Goal: Task Accomplishment & Management: Use online tool/utility

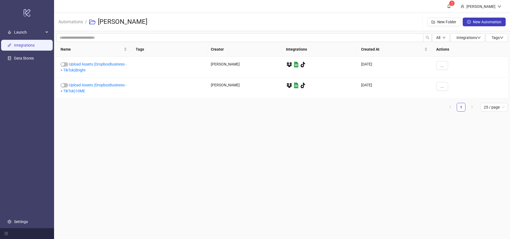
click at [21, 43] on link "Integrations" at bounding box center [24, 45] width 21 height 4
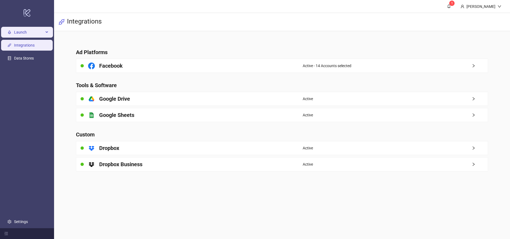
click at [16, 31] on span "Launch" at bounding box center [29, 32] width 30 height 11
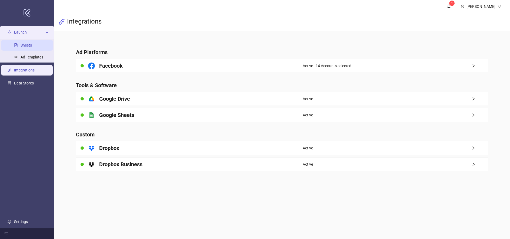
click at [29, 47] on link "Sheets" at bounding box center [26, 45] width 11 height 4
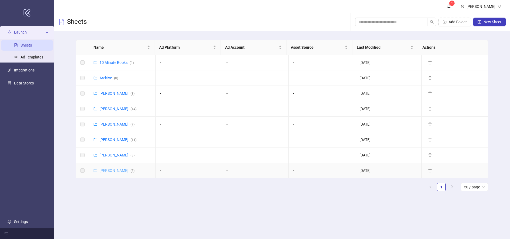
click at [119, 170] on link "[PERSON_NAME] ( 3 )" at bounding box center [117, 170] width 35 height 4
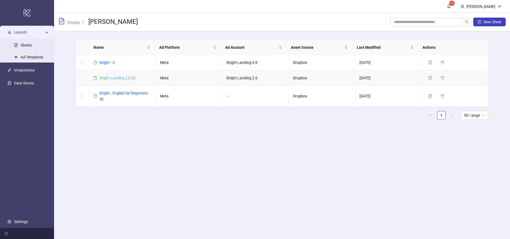
click at [118, 77] on link "Bright Landing 2.0 SE" at bounding box center [118, 78] width 36 height 4
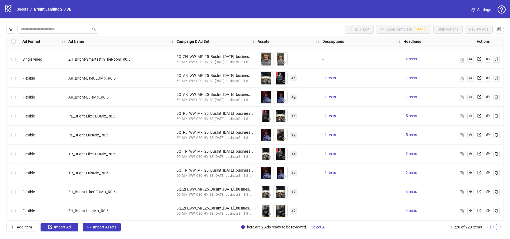
scroll to position [4011, 0]
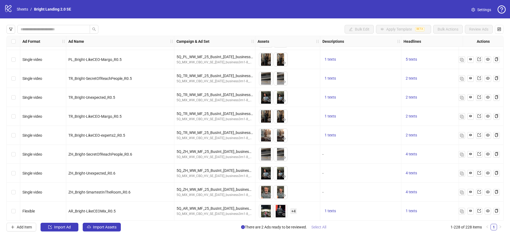
click at [319, 227] on span "Select All" at bounding box center [319, 227] width 15 height 4
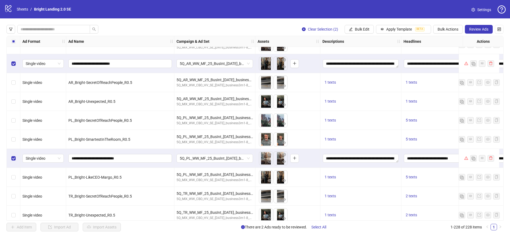
scroll to position [3892, 0]
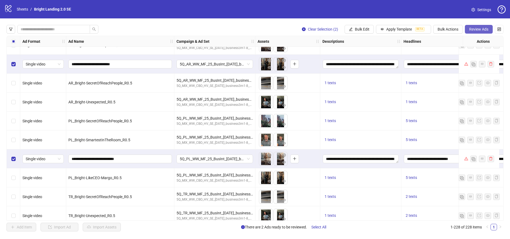
click at [475, 30] on span "Review Ads" at bounding box center [479, 29] width 19 height 4
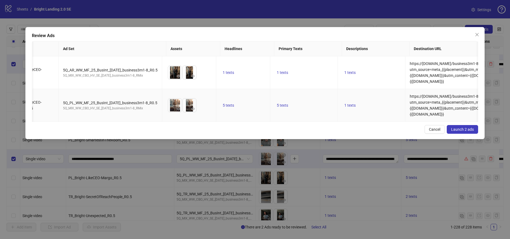
scroll to position [0, 0]
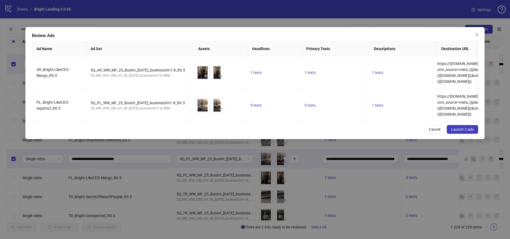
click at [471, 131] on span "Launch 2 ads" at bounding box center [462, 129] width 23 height 4
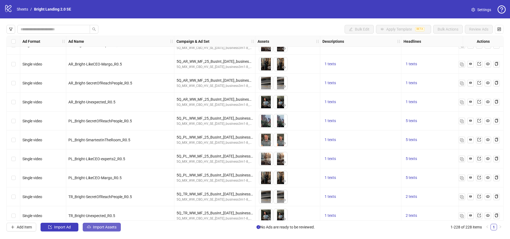
click at [115, 227] on span "Import Assets" at bounding box center [105, 227] width 24 height 4
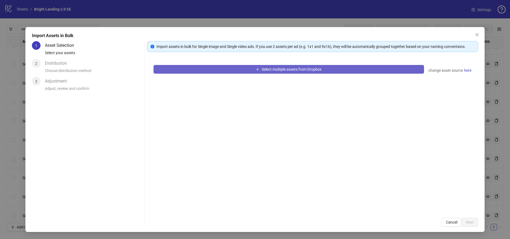
click at [293, 71] on span "Select multiple assets from Dropbox" at bounding box center [292, 69] width 60 height 4
click at [260, 68] on button "Select multiple assets from Dropbox" at bounding box center [289, 69] width 271 height 9
click at [312, 70] on span "Select multiple assets from Dropbox" at bounding box center [292, 69] width 60 height 4
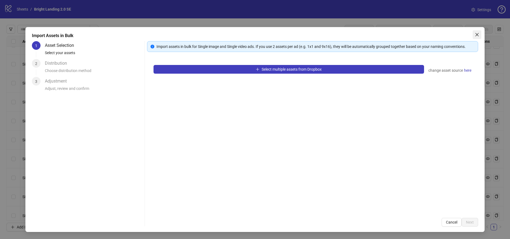
click at [479, 34] on icon "close" at bounding box center [477, 34] width 4 height 4
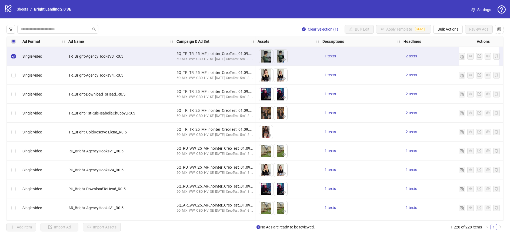
click at [15, 58] on div "Select row 1" at bounding box center [14, 56] width 14 height 19
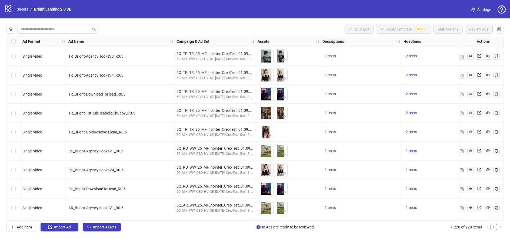
click at [15, 71] on div "Select row 2" at bounding box center [14, 75] width 14 height 19
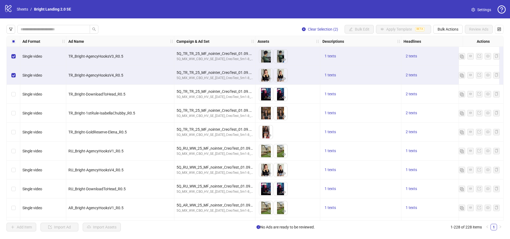
click at [16, 95] on div "Select row 3" at bounding box center [14, 94] width 14 height 19
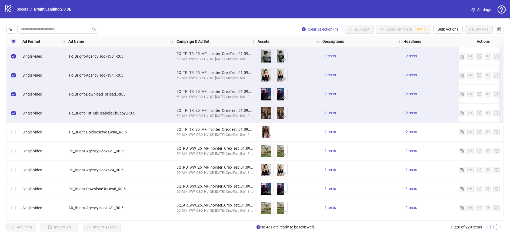
click at [13, 126] on div "Select row 5" at bounding box center [14, 132] width 14 height 19
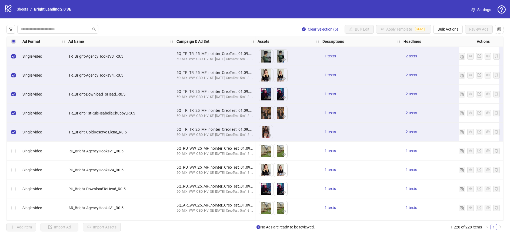
click at [17, 140] on div "Select row 5" at bounding box center [14, 132] width 14 height 19
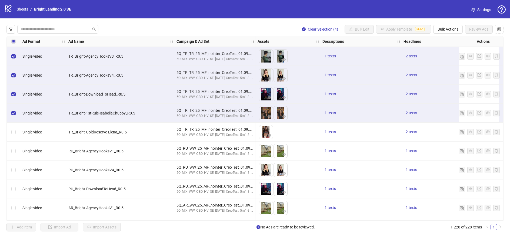
drag, startPoint x: 17, startPoint y: 158, endPoint x: 17, endPoint y: 171, distance: 13.5
click at [17, 158] on div "Select row 6" at bounding box center [14, 150] width 14 height 19
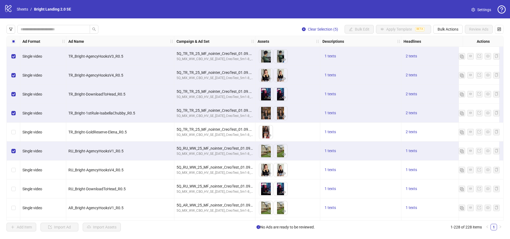
click at [17, 171] on div "Select row 7" at bounding box center [14, 169] width 14 height 19
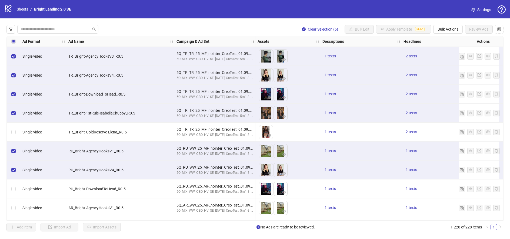
click at [17, 133] on div "Select row 5" at bounding box center [14, 132] width 14 height 19
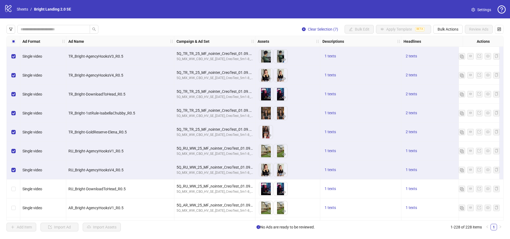
click at [19, 181] on div "Select row 8" at bounding box center [14, 188] width 14 height 19
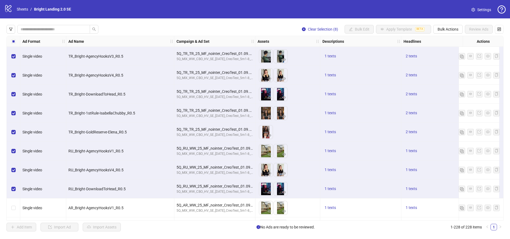
click at [20, 207] on div "Select row 9" at bounding box center [14, 207] width 14 height 19
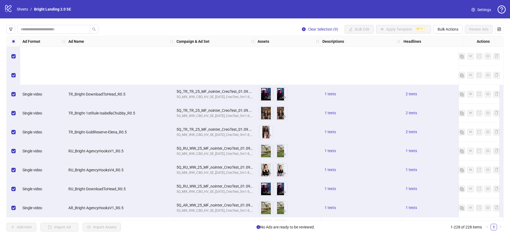
scroll to position [71, 0]
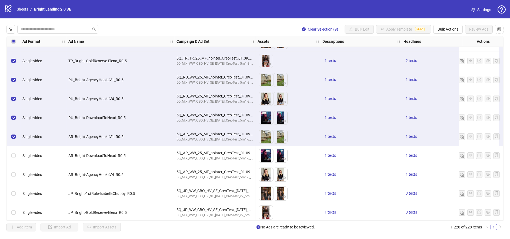
click at [10, 165] on div "Select row 11" at bounding box center [14, 174] width 14 height 19
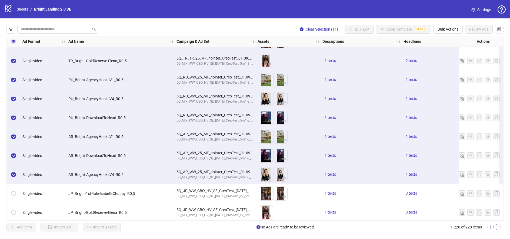
click at [10, 186] on div "Select row 12" at bounding box center [14, 193] width 14 height 19
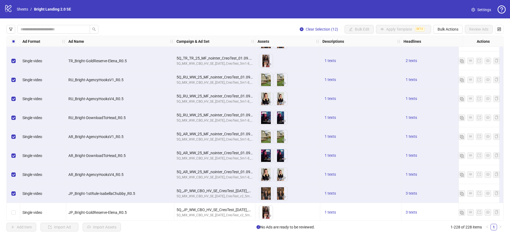
click at [14, 209] on div "Select row 13" at bounding box center [14, 212] width 14 height 19
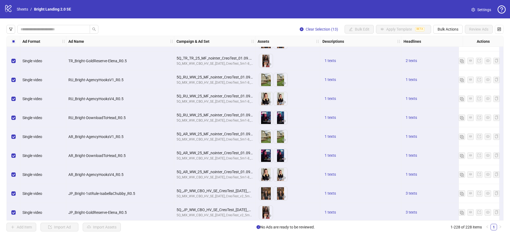
click at [15, 222] on div "Select row 14" at bounding box center [14, 231] width 14 height 19
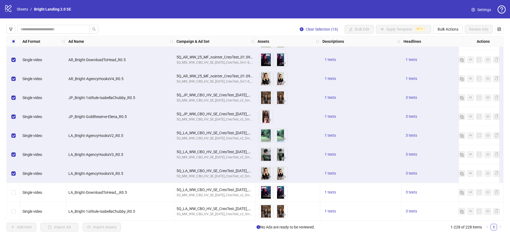
click at [16, 200] on div "Select row 17" at bounding box center [14, 192] width 14 height 19
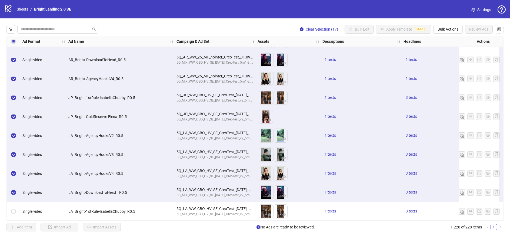
click at [16, 215] on div "Select row 18" at bounding box center [14, 211] width 14 height 19
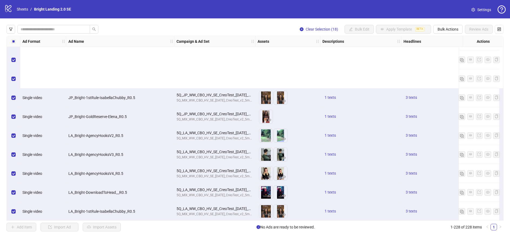
click at [11, 221] on div "Select row 19" at bounding box center [14, 230] width 14 height 19
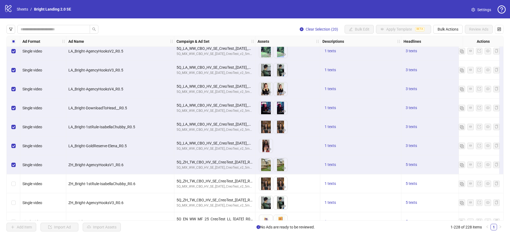
click at [15, 184] on div "Select row 21" at bounding box center [14, 183] width 14 height 19
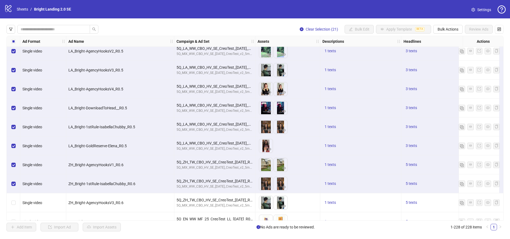
click at [19, 197] on div "Select row 22" at bounding box center [14, 202] width 14 height 19
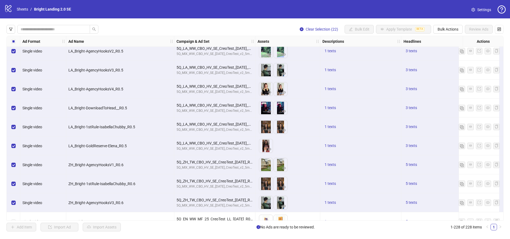
click at [19, 207] on div "Select row 22" at bounding box center [14, 202] width 14 height 19
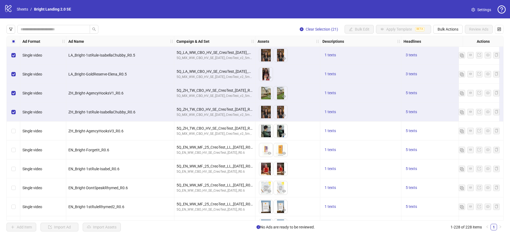
scroll to position [329, 0]
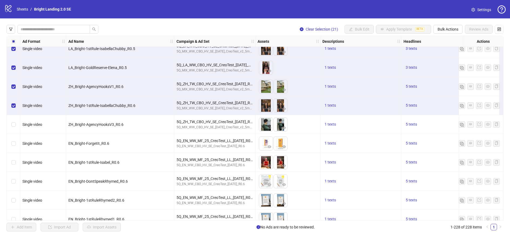
click at [18, 128] on div "Select row 22" at bounding box center [14, 124] width 14 height 19
click at [16, 148] on div "Select row 23" at bounding box center [14, 143] width 14 height 19
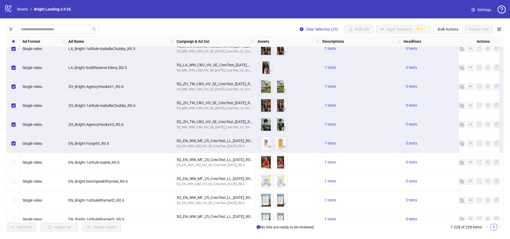
drag, startPoint x: 16, startPoint y: 159, endPoint x: 19, endPoint y: 166, distance: 6.6
click at [17, 161] on div "Select row 24" at bounding box center [14, 162] width 14 height 19
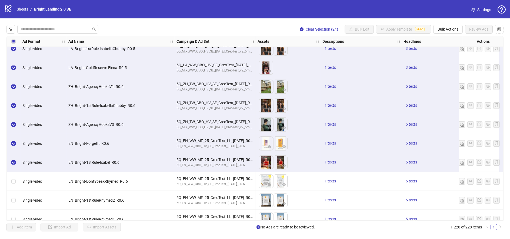
click at [19, 168] on div "Select row 24" at bounding box center [14, 162] width 14 height 19
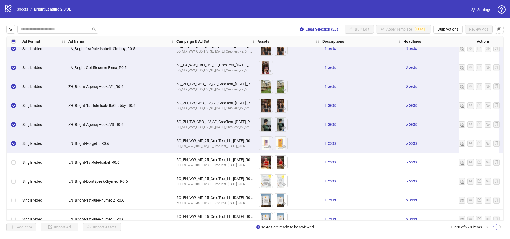
click at [18, 183] on div "Select row 25" at bounding box center [14, 181] width 14 height 19
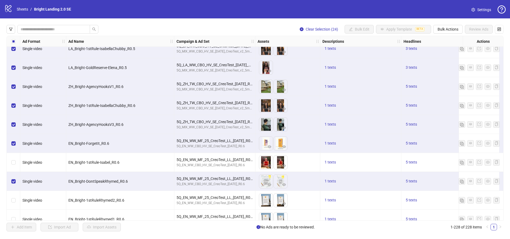
click at [18, 160] on div "Select row 24" at bounding box center [14, 162] width 14 height 19
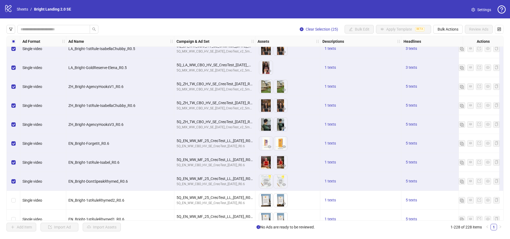
click at [18, 194] on div "Select row 26" at bounding box center [14, 200] width 14 height 19
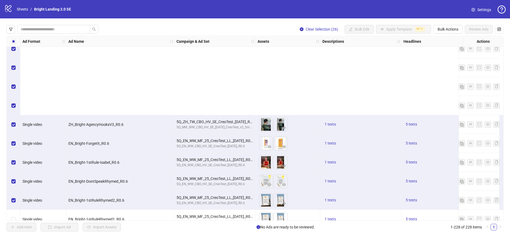
scroll to position [431, 0]
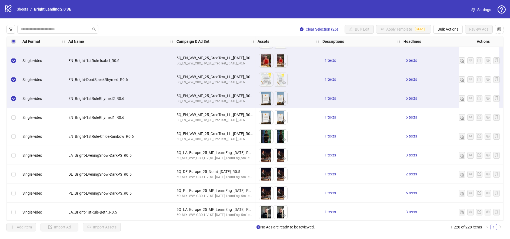
click at [22, 118] on div "Single video" at bounding box center [43, 117] width 46 height 19
click at [20, 134] on div "Select row 28" at bounding box center [14, 136] width 14 height 19
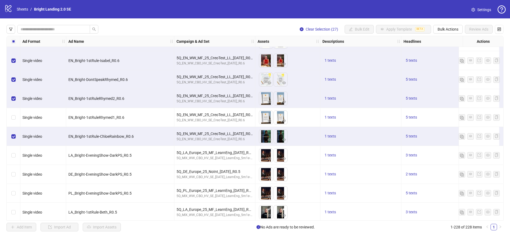
click at [17, 118] on div "Select row 27" at bounding box center [14, 117] width 14 height 19
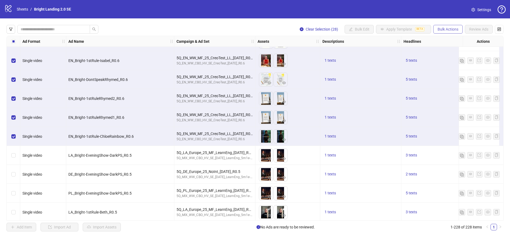
click at [457, 28] on span "Bulk Actions" at bounding box center [448, 29] width 21 height 4
click at [454, 39] on span "Delete" at bounding box center [455, 40] width 37 height 6
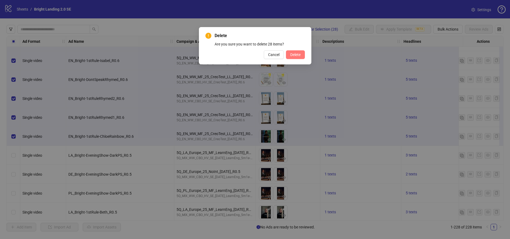
click at [300, 56] on span "Delete" at bounding box center [295, 54] width 10 height 4
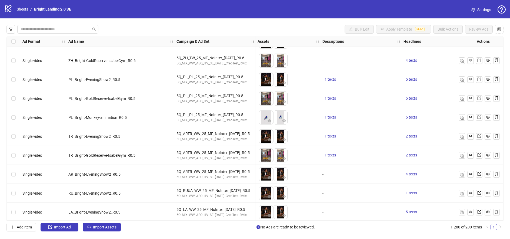
drag, startPoint x: 502, startPoint y: 64, endPoint x: 505, endPoint y: 233, distance: 169.3
click at [505, 233] on body "logo/logo-mobile Sheets / Bright Landing 2.0 SE Settings Bulk Edit Apply Templa…" at bounding box center [255, 119] width 510 height 239
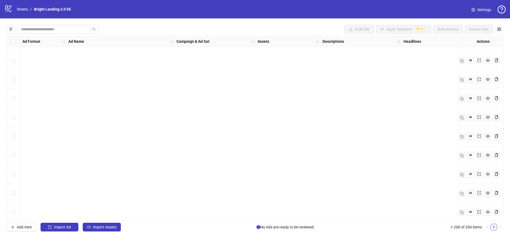
scroll to position [3615, 0]
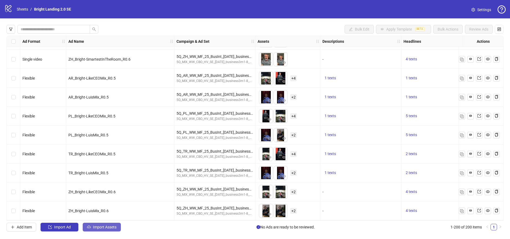
click at [97, 227] on span "Import Assets" at bounding box center [105, 227] width 24 height 4
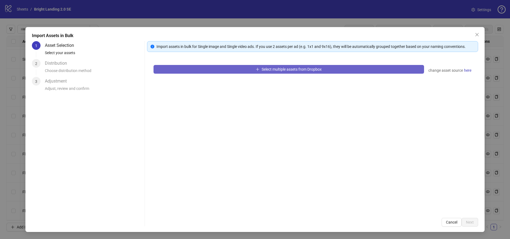
click at [299, 70] on span "Select multiple assets from Dropbox" at bounding box center [292, 69] width 60 height 4
click at [256, 69] on icon "plus" at bounding box center [258, 69] width 4 height 4
drag, startPoint x: 262, startPoint y: 68, endPoint x: 276, endPoint y: 68, distance: 14.3
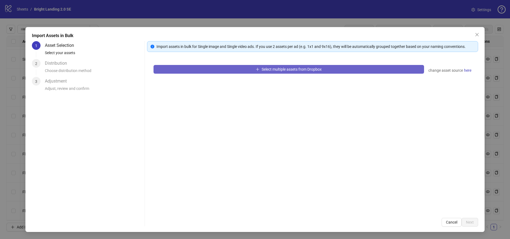
click at [262, 68] on span "Select multiple assets from Dropbox" at bounding box center [292, 69] width 60 height 4
drag, startPoint x: 276, startPoint y: 68, endPoint x: 312, endPoint y: 68, distance: 36.0
click at [278, 68] on span "Select multiple assets from Dropbox" at bounding box center [292, 69] width 60 height 4
click at [312, 68] on span "Select multiple assets from Dropbox" at bounding box center [292, 69] width 60 height 4
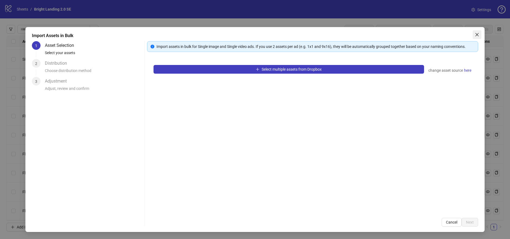
click at [480, 34] on span "Close" at bounding box center [477, 34] width 9 height 4
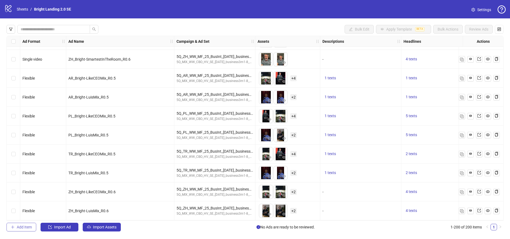
click at [27, 228] on span "Add Item" at bounding box center [24, 227] width 15 height 4
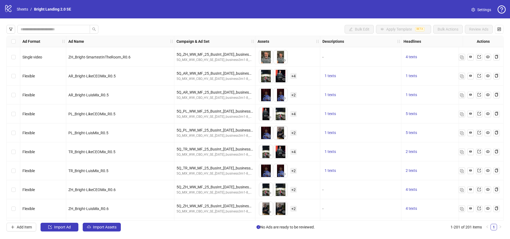
scroll to position [3634, 0]
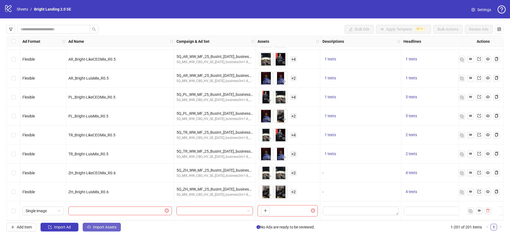
click at [105, 227] on span "Import Assets" at bounding box center [105, 227] width 24 height 4
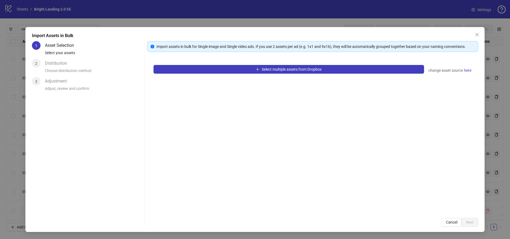
click at [483, 30] on div "Import Assets in Bulk 1 Asset Selection Select your assets 2 Distribution Choos…" at bounding box center [254, 129] width 459 height 205
click at [479, 31] on button "Close" at bounding box center [477, 34] width 9 height 9
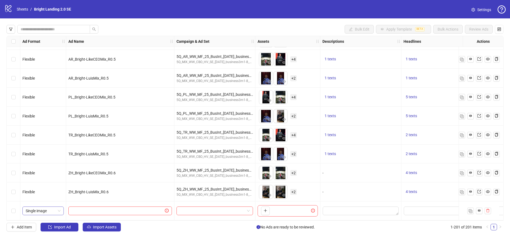
click at [55, 207] on span "Single image" at bounding box center [43, 211] width 35 height 8
click at [46, 156] on div "Single video" at bounding box center [43, 154] width 33 height 6
click at [101, 225] on span "Import Assets" at bounding box center [105, 227] width 24 height 4
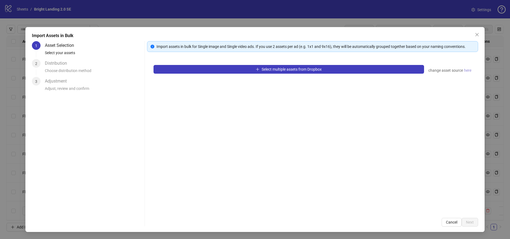
click at [466, 69] on span "here" at bounding box center [467, 70] width 7 height 6
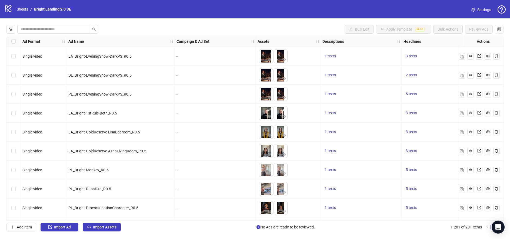
scroll to position [16, 0]
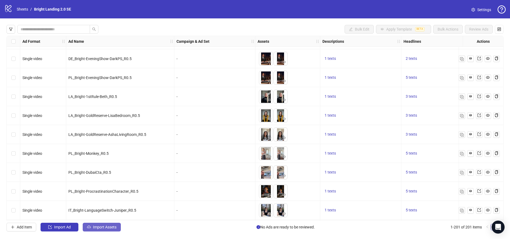
click at [99, 228] on span "Import Assets" at bounding box center [105, 227] width 24 height 4
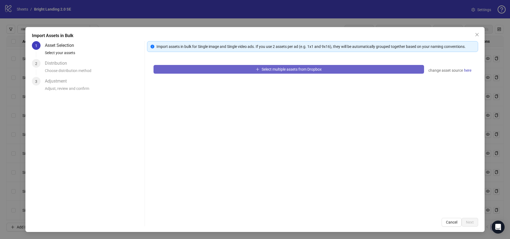
click at [281, 70] on span "Select multiple assets from Dropbox" at bounding box center [292, 69] width 60 height 4
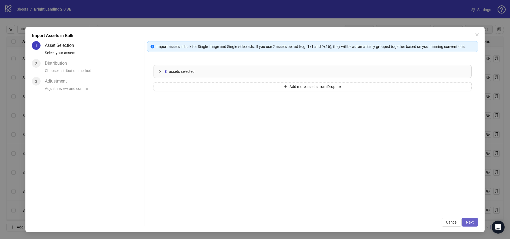
click at [472, 224] on button "Next" at bounding box center [470, 222] width 16 height 9
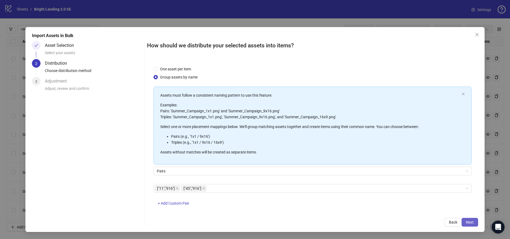
click at [468, 222] on span "Next" at bounding box center [470, 222] width 8 height 4
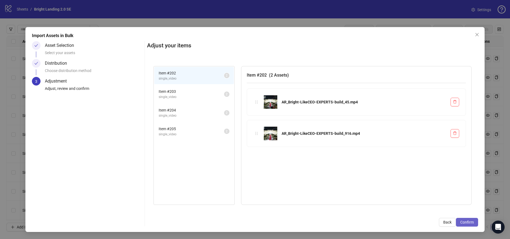
click at [469, 221] on span "Confirm" at bounding box center [468, 222] width 14 height 4
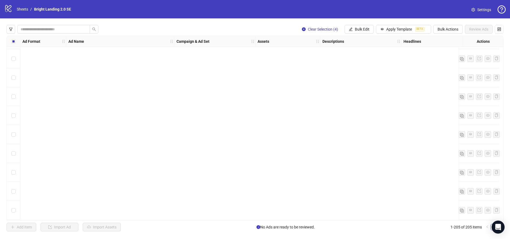
scroll to position [3710, 0]
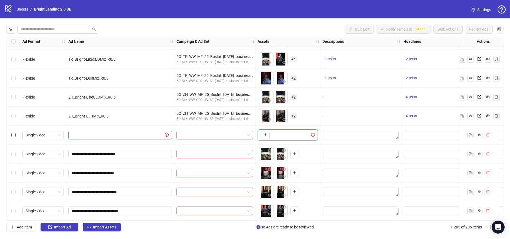
click at [14, 132] on label "Select row 201" at bounding box center [13, 135] width 4 height 6
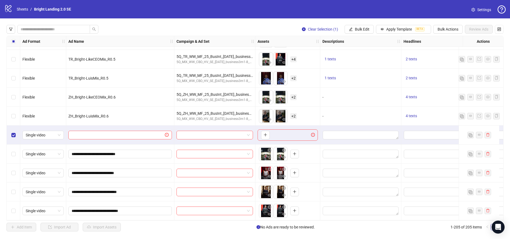
click at [17, 133] on div "Select row 201" at bounding box center [14, 134] width 14 height 19
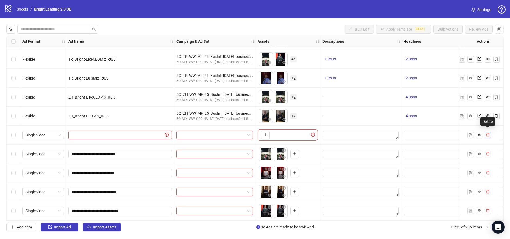
click at [488, 134] on icon "delete" at bounding box center [488, 135] width 3 height 4
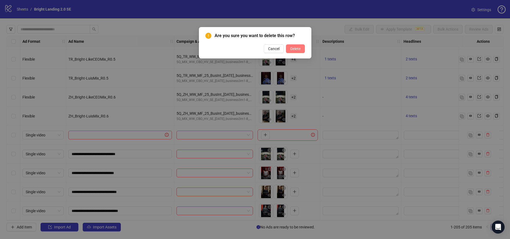
click at [294, 48] on span "Delete" at bounding box center [295, 49] width 10 height 4
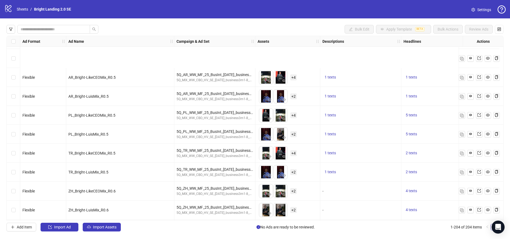
scroll to position [3672, 0]
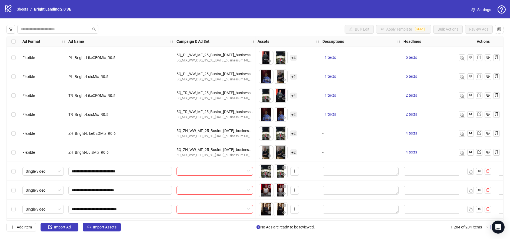
click at [15, 207] on div "Select row 203" at bounding box center [14, 209] width 14 height 19
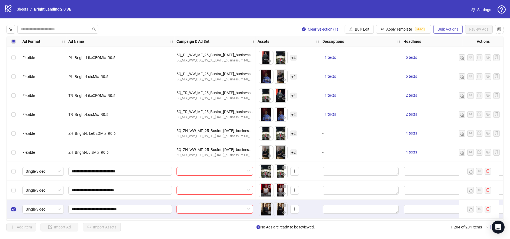
click at [445, 29] on span "Bulk Actions" at bounding box center [448, 29] width 21 height 4
click at [404, 28] on span "Apply Template" at bounding box center [400, 29] width 26 height 4
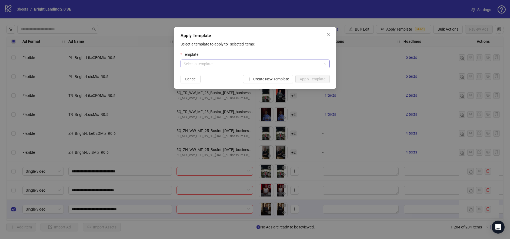
click at [232, 65] on input "search" at bounding box center [253, 64] width 138 height 8
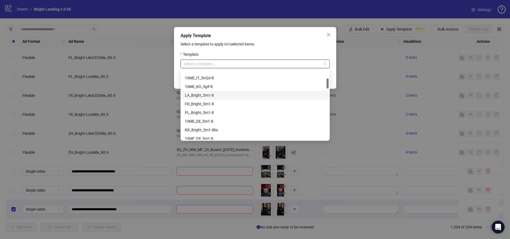
scroll to position [59, 0]
click at [384, 58] on div "Apply Template Select a template to apply to 1 selected items: Template Select …" at bounding box center [255, 119] width 510 height 239
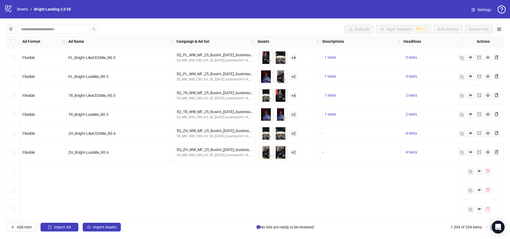
scroll to position [3590, 0]
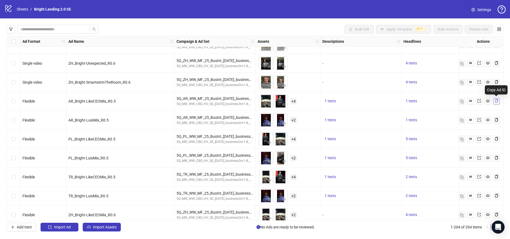
click at [498, 101] on button "button" at bounding box center [497, 101] width 6 height 6
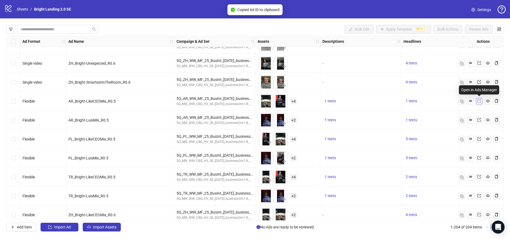
click at [479, 101] on icon "export" at bounding box center [480, 101] width 4 height 4
click at [470, 102] on icon "button" at bounding box center [471, 101] width 4 height 4
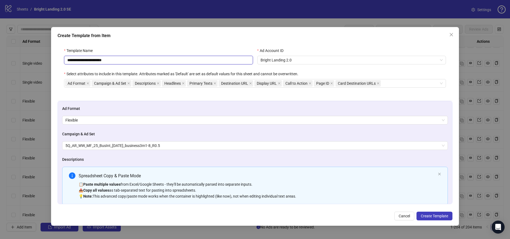
drag, startPoint x: 125, startPoint y: 59, endPoint x: 74, endPoint y: 61, distance: 51.2
click at [74, 61] on input "**********" at bounding box center [158, 60] width 189 height 9
click at [141, 58] on input "**********" at bounding box center [158, 60] width 189 height 9
drag, startPoint x: 140, startPoint y: 63, endPoint x: 85, endPoint y: 59, distance: 54.5
click at [85, 59] on input "**********" at bounding box center [158, 60] width 189 height 9
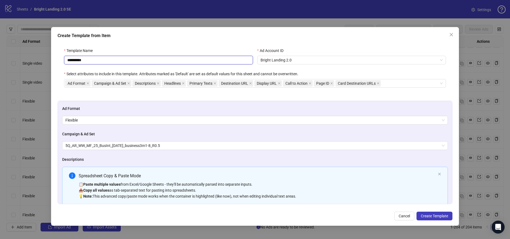
click at [111, 61] on input "**********" at bounding box center [158, 60] width 189 height 9
paste input "**********"
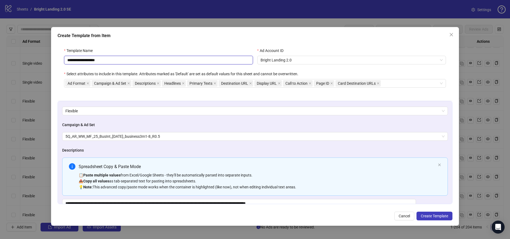
scroll to position [8, 0]
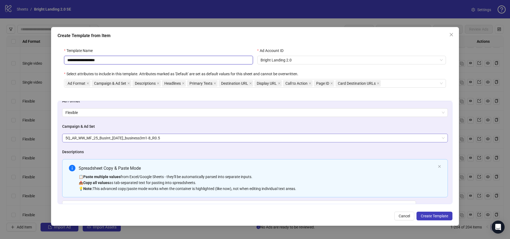
click at [173, 139] on span "5Q_AR_WW_MF_25_BusInt_[DATE]_business3m1-8_R0.5" at bounding box center [255, 138] width 380 height 8
type input "**********"
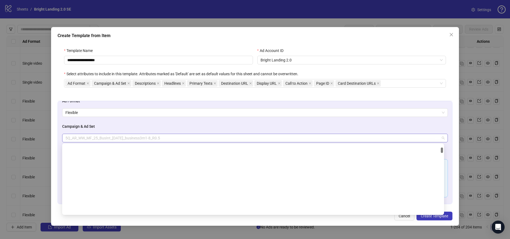
scroll to position [279, 0]
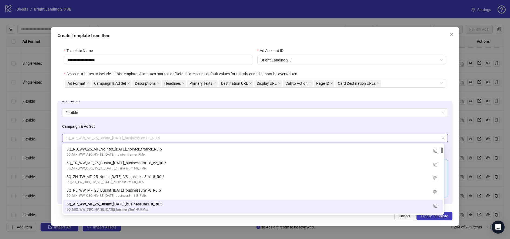
click at [173, 140] on span "5Q_AR_WW_MF_25_BusInt_[DATE]_business3m1-8_R0.5" at bounding box center [255, 138] width 380 height 8
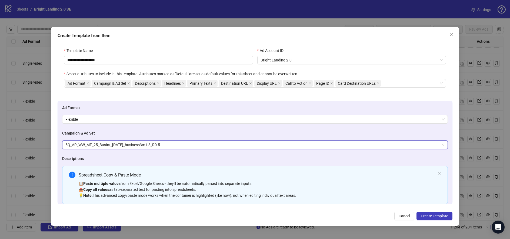
scroll to position [0, 0]
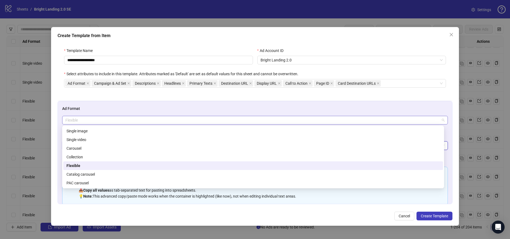
click at [388, 124] on span "Flexible" at bounding box center [255, 120] width 380 height 8
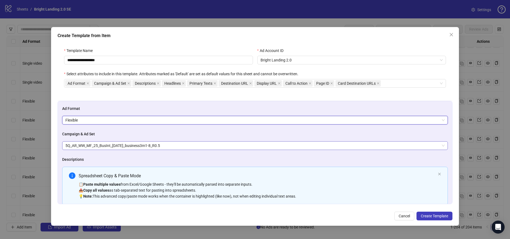
click at [249, 142] on span "5Q_AR_WW_MF_25_BusInt_[DATE]_business3m1-8_R0.5" at bounding box center [255, 145] width 380 height 8
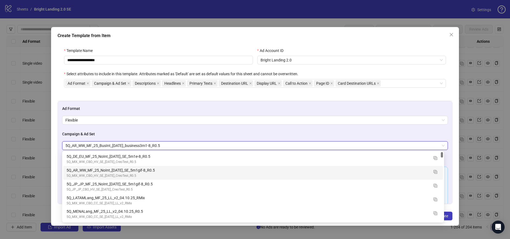
click at [207, 135] on h4 "Campaign & Ad Set" at bounding box center [255, 134] width 386 height 6
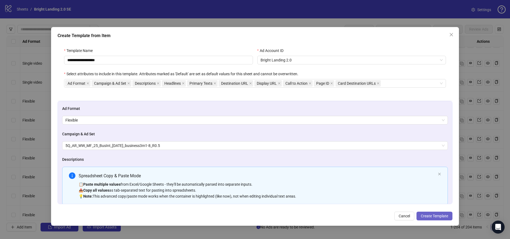
click at [431, 216] on span "Create Template" at bounding box center [434, 216] width 27 height 4
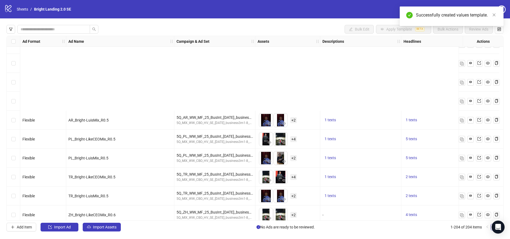
scroll to position [3691, 0]
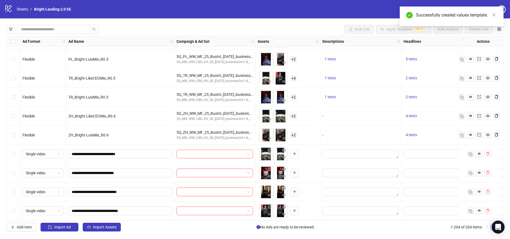
click at [16, 152] on div "Select row 201" at bounding box center [14, 153] width 14 height 19
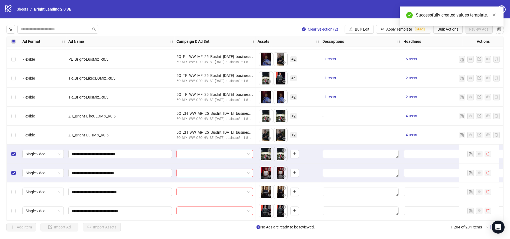
click at [17, 189] on div "Select row 203" at bounding box center [14, 191] width 14 height 19
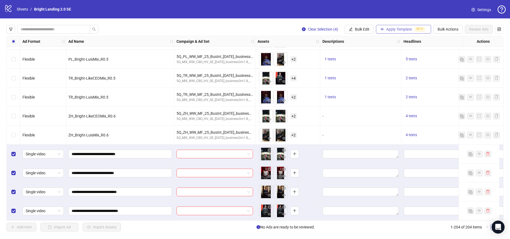
click at [394, 32] on button "Apply Template BETA" at bounding box center [403, 29] width 55 height 9
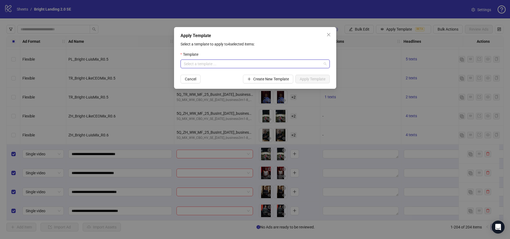
click at [233, 66] on input "search" at bounding box center [253, 64] width 138 height 8
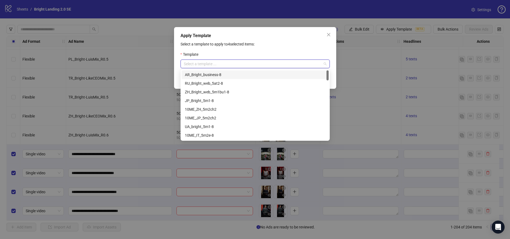
click at [230, 75] on div "AR_Bright_business-8" at bounding box center [255, 75] width 141 height 6
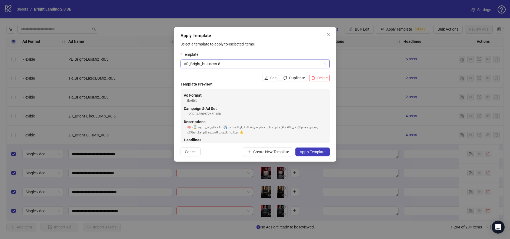
scroll to position [1, 0]
click at [323, 154] on button "Apply Template" at bounding box center [313, 151] width 34 height 9
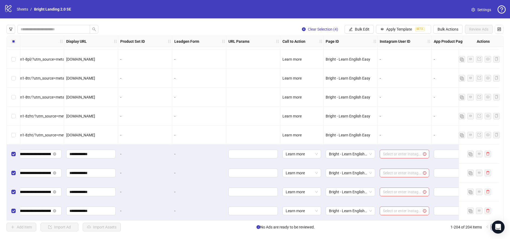
scroll to position [3691, 607]
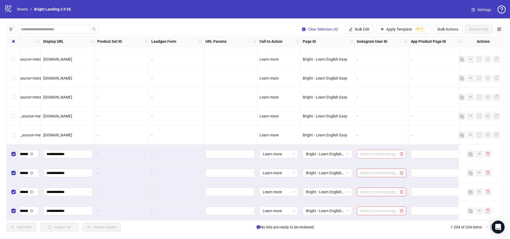
click at [383, 153] on input "search" at bounding box center [379, 154] width 38 height 8
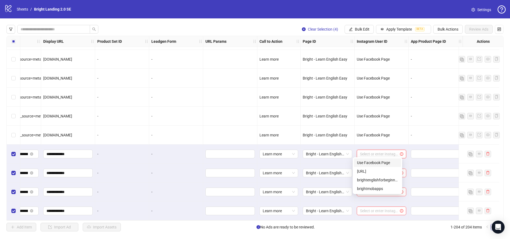
click at [388, 160] on div "Use Facebook Page" at bounding box center [377, 163] width 41 height 6
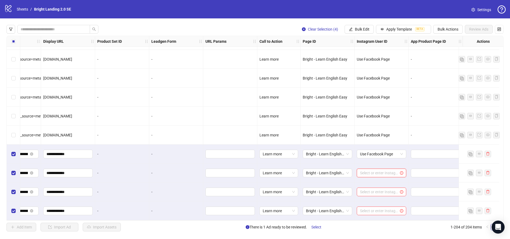
click at [384, 172] on input "search" at bounding box center [379, 173] width 38 height 8
click at [384, 181] on div "Use Facebook Page" at bounding box center [377, 182] width 41 height 6
click at [380, 188] on input "search" at bounding box center [379, 192] width 38 height 8
click at [378, 200] on div "Use Facebook Page" at bounding box center [377, 200] width 41 height 6
click at [375, 207] on input "search" at bounding box center [379, 211] width 38 height 8
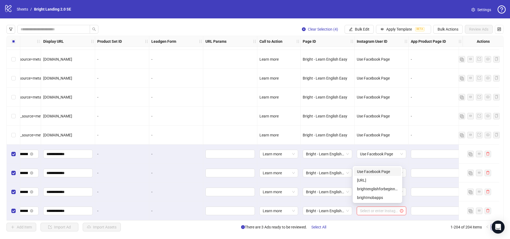
click at [373, 170] on div "Use Facebook Page" at bounding box center [377, 172] width 41 height 6
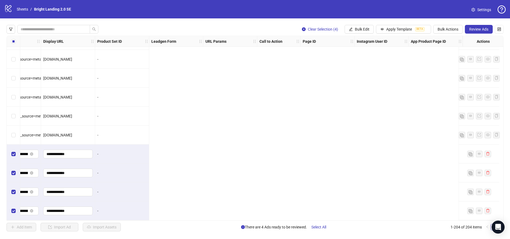
scroll to position [3691, 0]
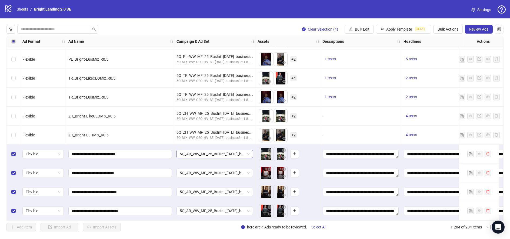
click at [234, 151] on span "5Q_AR_WW_MF_25_BusInt_[DATE]_business3m1-8_R0.5" at bounding box center [215, 154] width 70 height 8
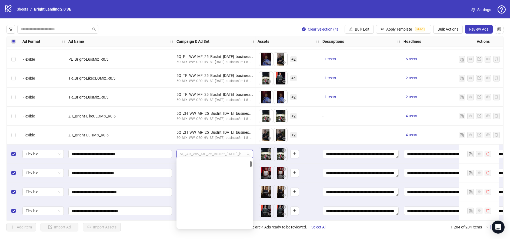
scroll to position [279, 0]
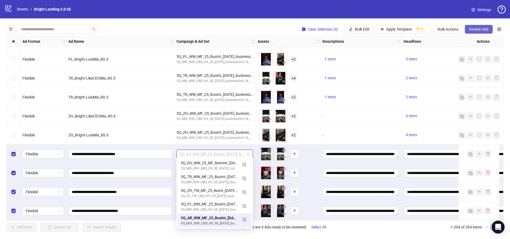
click at [484, 28] on span "Review Ads" at bounding box center [479, 29] width 19 height 4
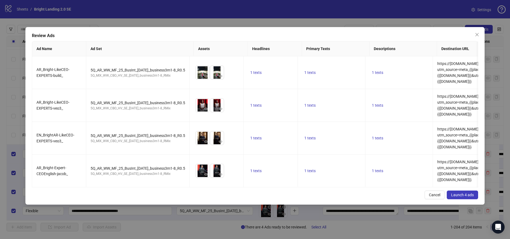
click at [468, 196] on span "Launch 4 ads" at bounding box center [462, 195] width 23 height 4
